Goal: Task Accomplishment & Management: Use online tool/utility

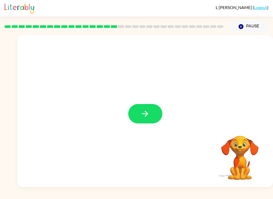
click at [154, 111] on button "button" at bounding box center [145, 113] width 34 height 19
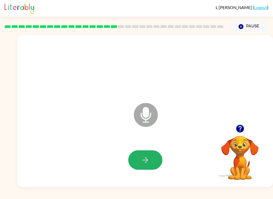
click at [150, 163] on button "button" at bounding box center [145, 160] width 34 height 19
click at [152, 155] on button "button" at bounding box center [145, 160] width 34 height 19
click at [142, 169] on button "button" at bounding box center [145, 160] width 34 height 19
click at [142, 164] on icon "button" at bounding box center [145, 160] width 9 height 9
click at [149, 159] on icon "button" at bounding box center [145, 160] width 9 height 9
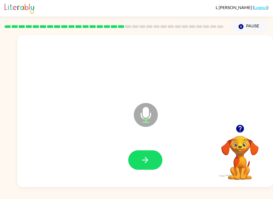
click at [244, 135] on button "button" at bounding box center [240, 129] width 14 height 14
click at [154, 156] on button "button" at bounding box center [145, 160] width 34 height 19
click at [146, 155] on button "button" at bounding box center [145, 160] width 34 height 19
click at [155, 159] on button "button" at bounding box center [145, 160] width 34 height 19
click at [148, 162] on icon "button" at bounding box center [145, 160] width 9 height 9
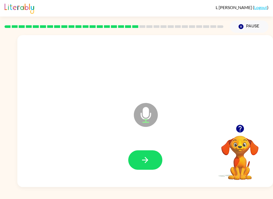
click at [151, 157] on button "button" at bounding box center [145, 160] width 34 height 19
click at [144, 170] on button "button" at bounding box center [145, 160] width 34 height 19
click at [159, 166] on button "button" at bounding box center [145, 160] width 34 height 19
click at [151, 169] on button "button" at bounding box center [145, 160] width 34 height 19
click at [243, 134] on button "button" at bounding box center [240, 129] width 14 height 14
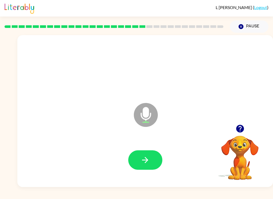
click at [246, 131] on button "button" at bounding box center [240, 129] width 14 height 14
click at [150, 161] on button "button" at bounding box center [145, 160] width 34 height 19
click at [244, 128] on icon "button" at bounding box center [239, 128] width 9 height 9
click at [154, 160] on button "button" at bounding box center [145, 160] width 34 height 19
click at [154, 161] on button "button" at bounding box center [145, 160] width 34 height 19
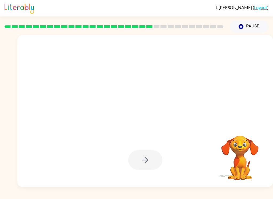
click at [101, 191] on div "L [PERSON_NAME] ( Logout ) Pause Pause Your browser must support playing .mp4 f…" at bounding box center [136, 99] width 273 height 199
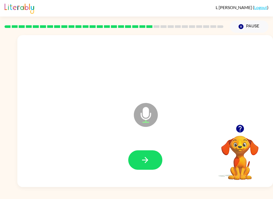
click at [150, 164] on icon "button" at bounding box center [145, 160] width 9 height 9
click at [142, 161] on icon "button" at bounding box center [145, 160] width 9 height 9
click at [152, 164] on button "button" at bounding box center [145, 160] width 34 height 19
click at [150, 161] on button "button" at bounding box center [145, 160] width 34 height 19
click at [135, 160] on button "button" at bounding box center [145, 160] width 34 height 19
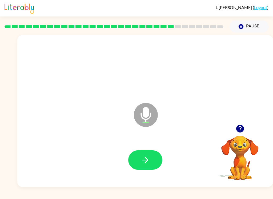
click at [154, 160] on button "button" at bounding box center [145, 160] width 34 height 19
click at [155, 163] on button "button" at bounding box center [145, 160] width 34 height 19
click at [145, 158] on icon "button" at bounding box center [145, 160] width 9 height 9
click at [156, 167] on button "button" at bounding box center [145, 160] width 34 height 19
click at [152, 161] on button "button" at bounding box center [145, 160] width 34 height 19
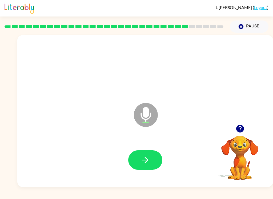
click at [144, 157] on icon "button" at bounding box center [145, 160] width 9 height 9
click at [157, 155] on button "button" at bounding box center [145, 160] width 34 height 19
click at [154, 159] on button "button" at bounding box center [145, 160] width 34 height 19
click at [242, 129] on icon "button" at bounding box center [240, 129] width 8 height 8
click at [147, 157] on icon "button" at bounding box center [145, 160] width 9 height 9
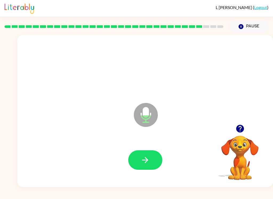
click at [150, 157] on button "button" at bounding box center [145, 160] width 34 height 19
click at [145, 169] on button "button" at bounding box center [145, 160] width 34 height 19
click at [236, 135] on button "button" at bounding box center [240, 129] width 14 height 14
click at [139, 157] on button "button" at bounding box center [145, 160] width 34 height 19
click at [130, 166] on button "button" at bounding box center [145, 160] width 34 height 19
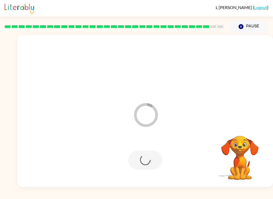
click at [143, 151] on div at bounding box center [145, 160] width 34 height 19
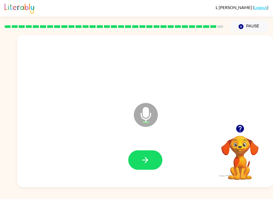
click at [154, 162] on button "button" at bounding box center [145, 160] width 34 height 19
click at [155, 165] on button "button" at bounding box center [145, 160] width 34 height 19
